Goal: Information Seeking & Learning: Learn about a topic

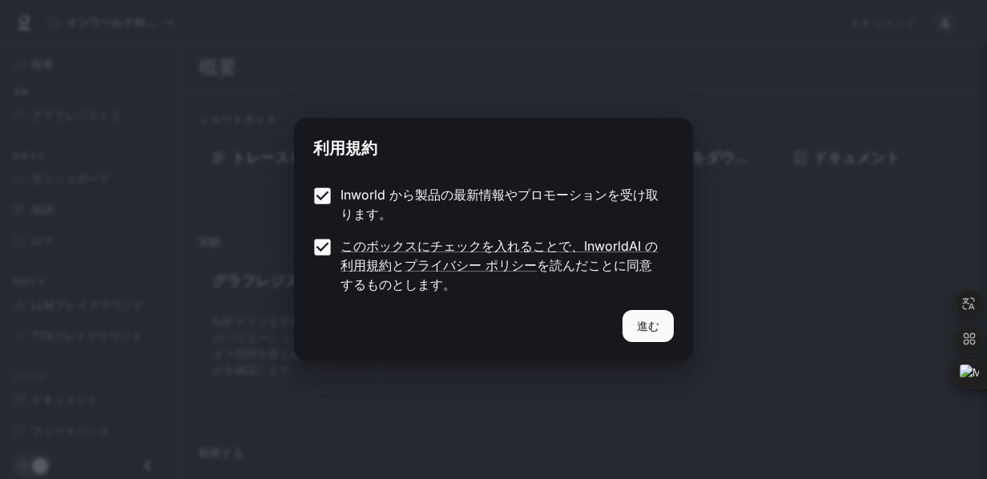
click at [646, 318] on font "進む" at bounding box center [648, 326] width 22 height 20
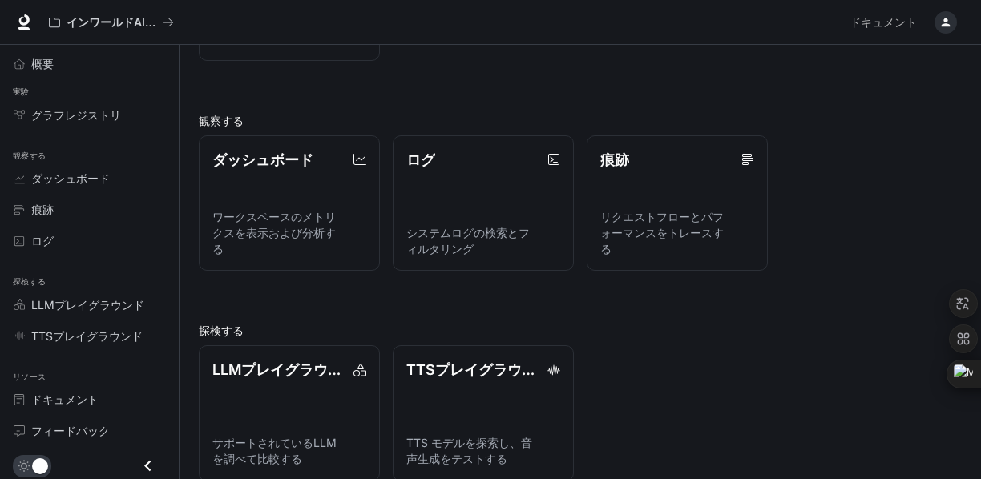
scroll to position [312, 0]
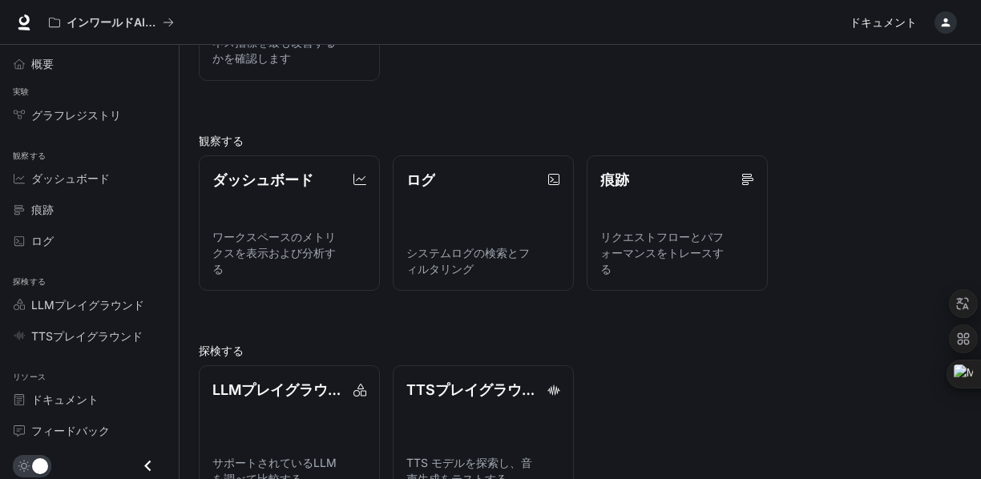
click at [859, 30] on span "ドキュメント" at bounding box center [883, 23] width 67 height 20
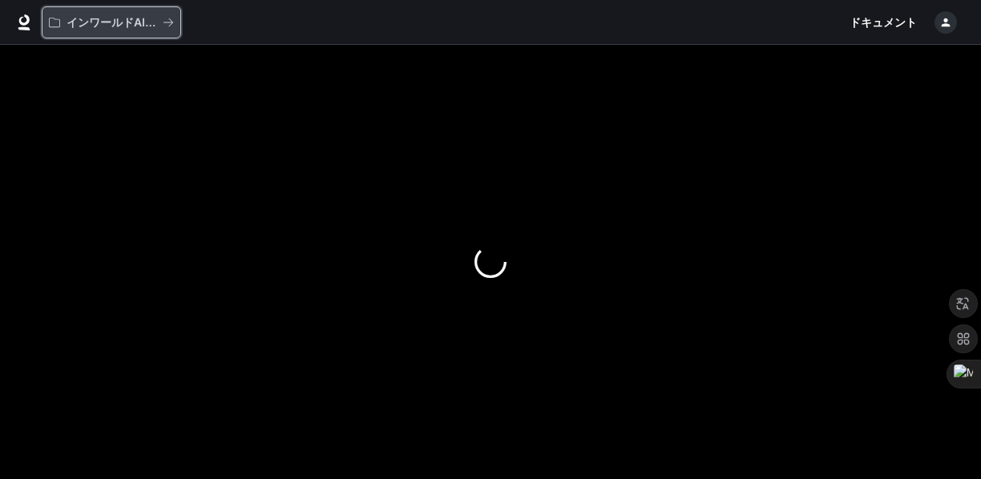
click at [118, 22] on font "インワールドAIデモ" at bounding box center [117, 22] width 101 height 14
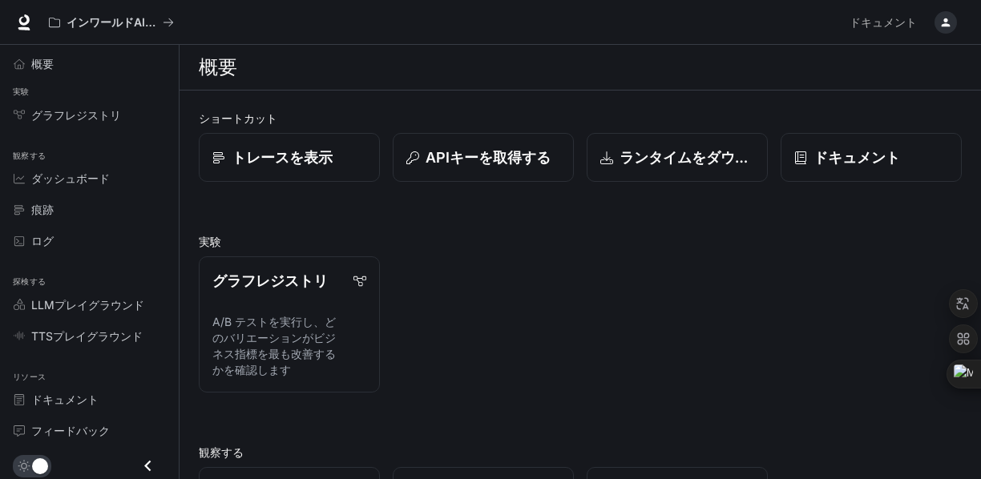
click at [431, 60] on div "概要" at bounding box center [580, 67] width 763 height 32
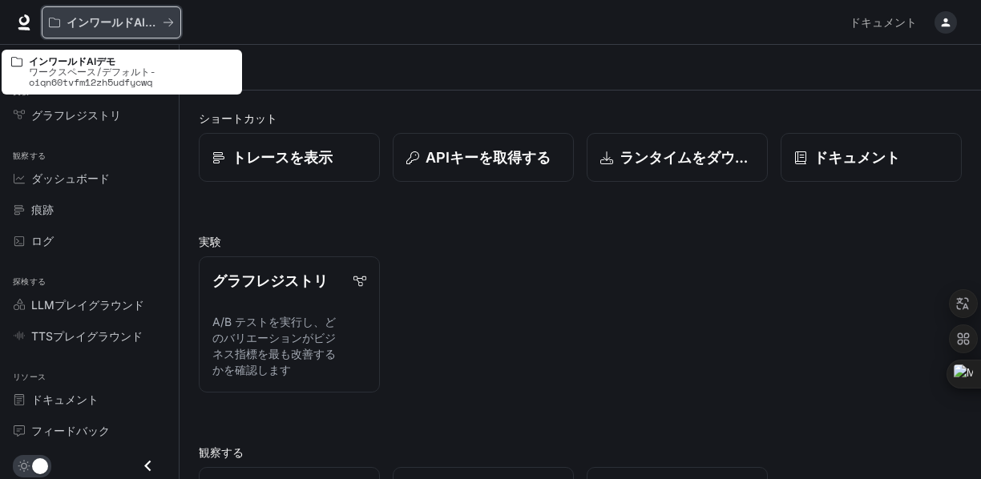
click at [142, 19] on font "インワールドAIデモ" at bounding box center [117, 22] width 101 height 14
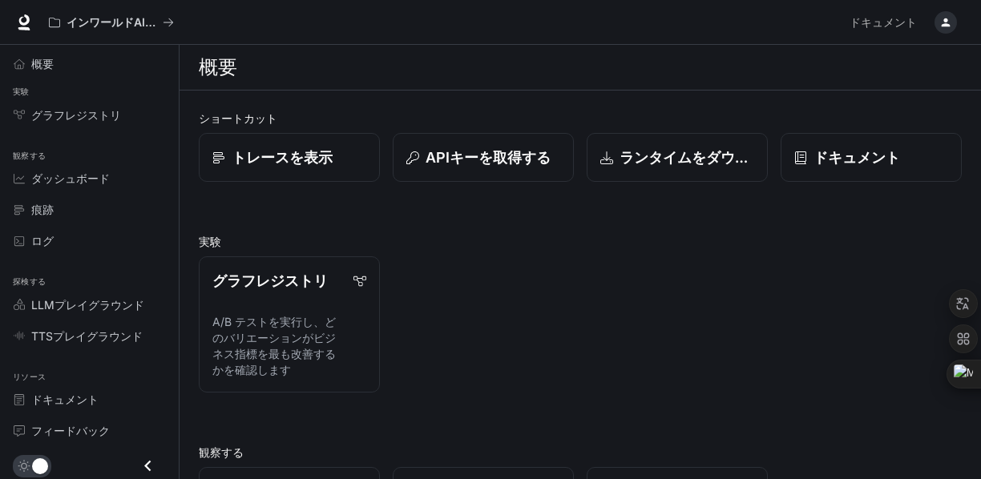
click at [943, 23] on icon "button" at bounding box center [945, 22] width 13 height 13
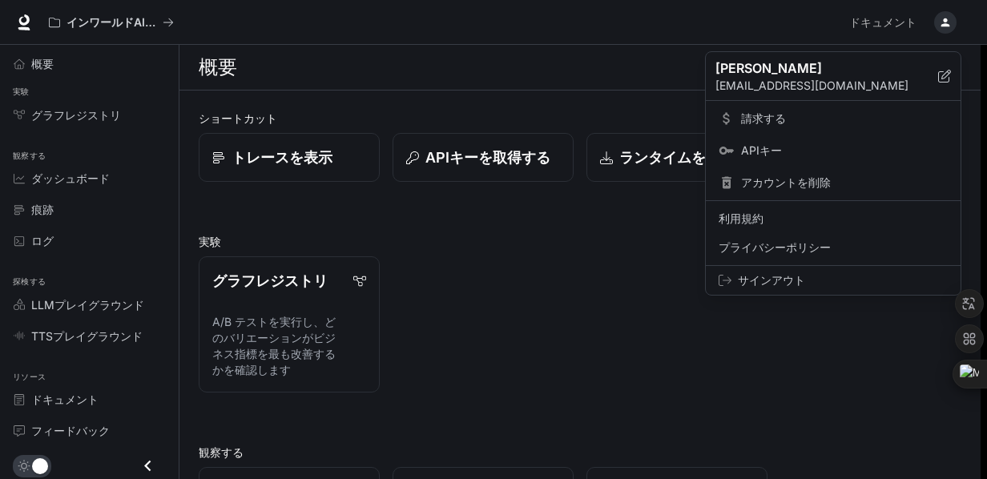
click at [524, 63] on div at bounding box center [493, 239] width 987 height 479
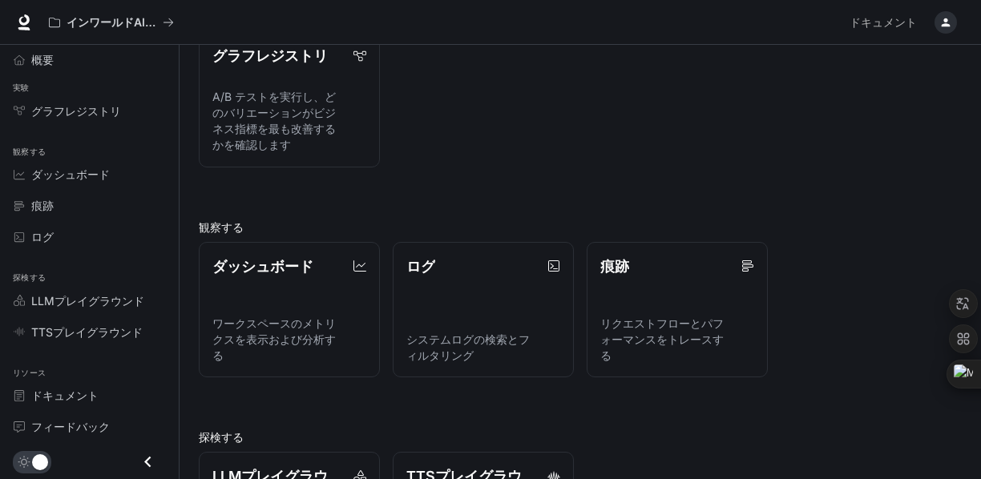
scroll to position [353, 0]
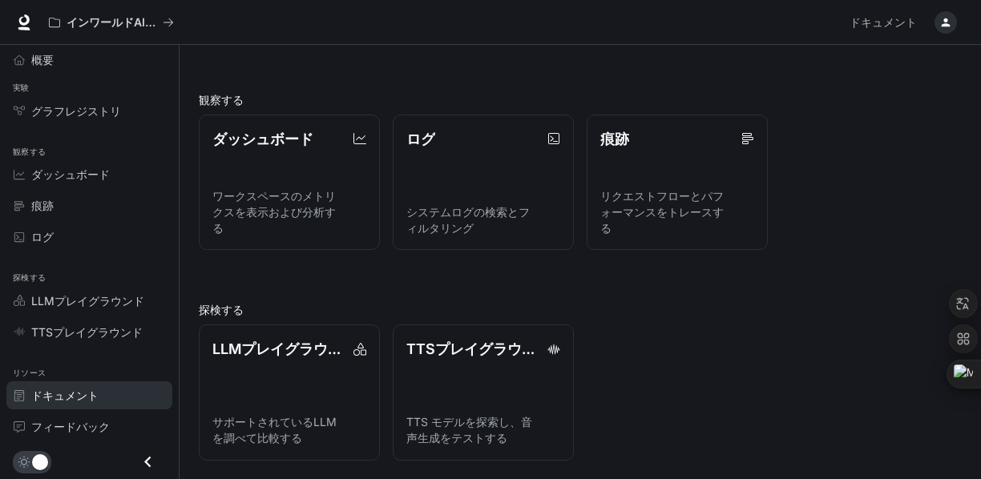
click at [84, 389] on font "ドキュメント" at bounding box center [64, 396] width 67 height 14
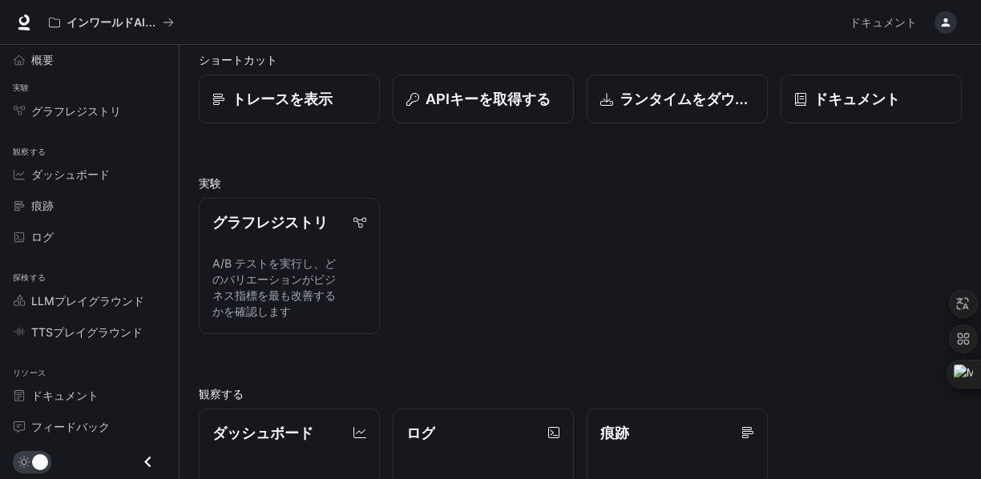
scroll to position [0, 0]
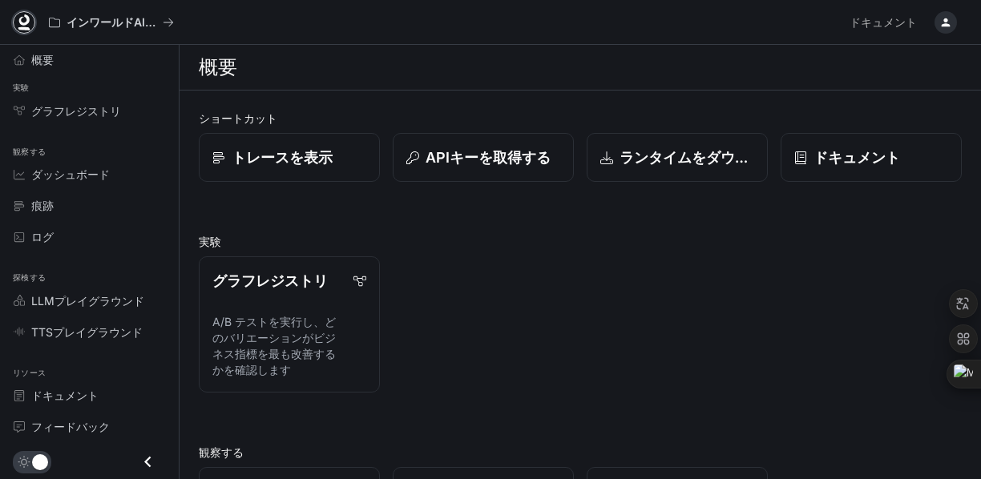
click at [27, 25] on icon at bounding box center [24, 22] width 16 height 16
